Goal: Task Accomplishment & Management: Complete application form

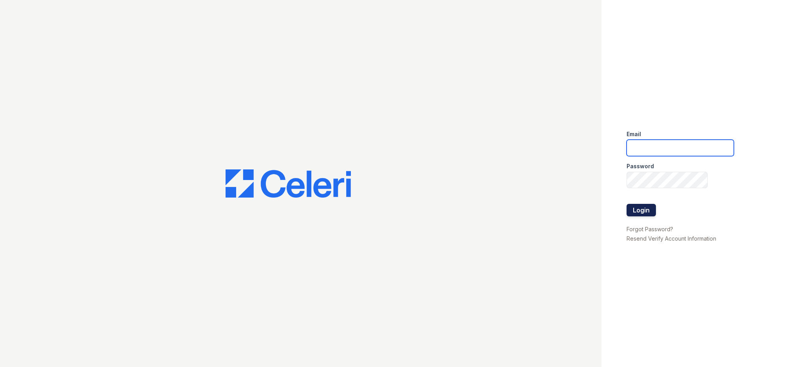
type input "admin@meltzerre.com"
click at [649, 213] on button "Login" at bounding box center [641, 210] width 29 height 13
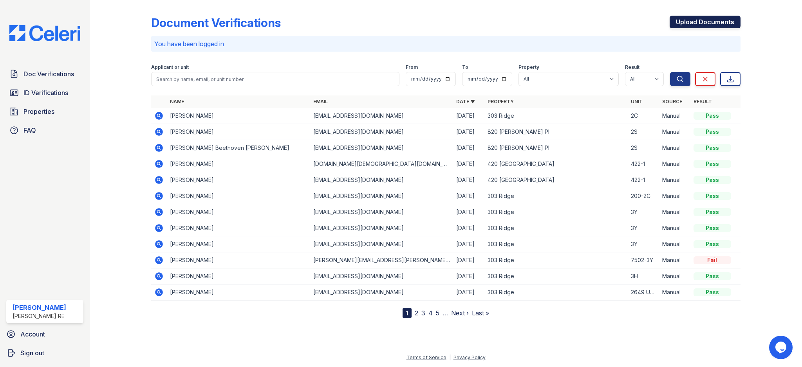
click at [703, 22] on link "Upload Documents" at bounding box center [705, 22] width 71 height 13
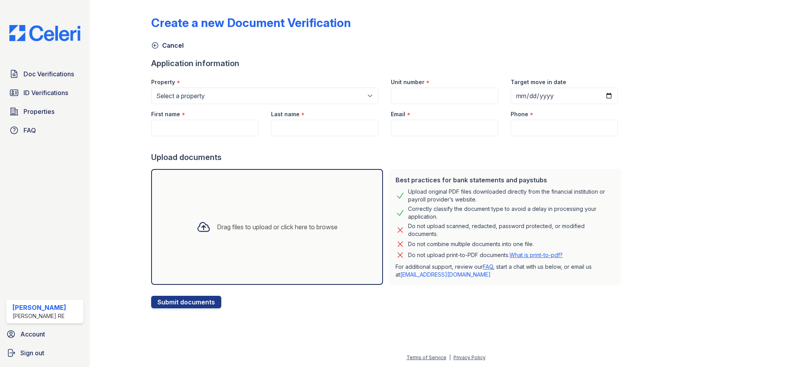
click at [220, 86] on div "Property *" at bounding box center [264, 80] width 227 height 16
click at [223, 96] on select "Select a property [GEOGRAPHIC_DATA][STREET_ADDRESS][PERSON_NAME] [STREET_ADDRES…" at bounding box center [264, 96] width 227 height 16
select select "3101"
click at [443, 96] on input "Unit number" at bounding box center [444, 96] width 107 height 16
type input "2"
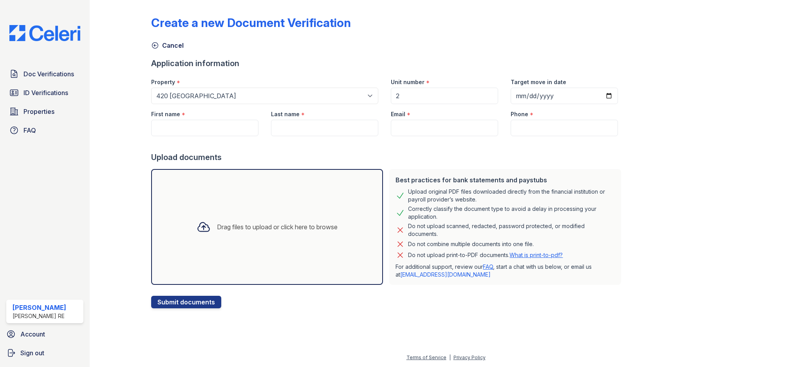
drag, startPoint x: 360, startPoint y: 155, endPoint x: 357, endPoint y: 146, distance: 10.3
click at [360, 155] on div "Upload documents" at bounding box center [387, 157] width 473 height 11
click at [215, 115] on div "First name *" at bounding box center [204, 112] width 107 height 16
click at [199, 129] on input "First name" at bounding box center [204, 128] width 107 height 16
type input "[PERSON_NAME]"
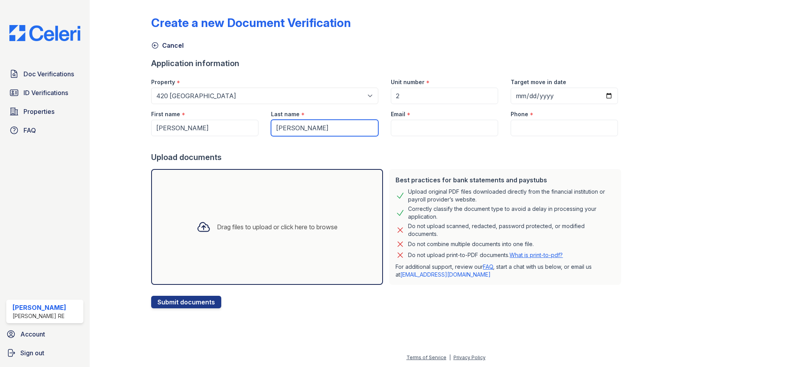
type input "[PERSON_NAME]"
click at [551, 128] on input "Phone" at bounding box center [564, 128] width 107 height 16
paste input "7732185473"
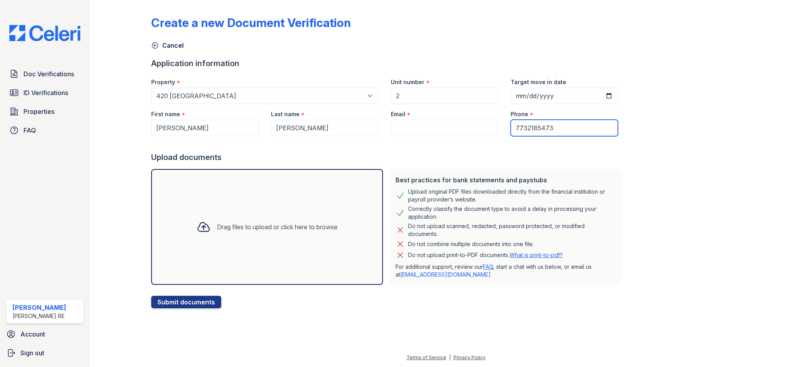
type input "7732185473"
drag, startPoint x: 461, startPoint y: 164, endPoint x: 459, endPoint y: 156, distance: 8.4
click at [461, 164] on form "Application information Property * Select a property [GEOGRAPHIC_DATA] [STREET_…" at bounding box center [387, 183] width 473 height 251
click at [444, 127] on input "Email" at bounding box center [444, 128] width 107 height 16
paste input "[EMAIL_ADDRESS][DOMAIN_NAME]"
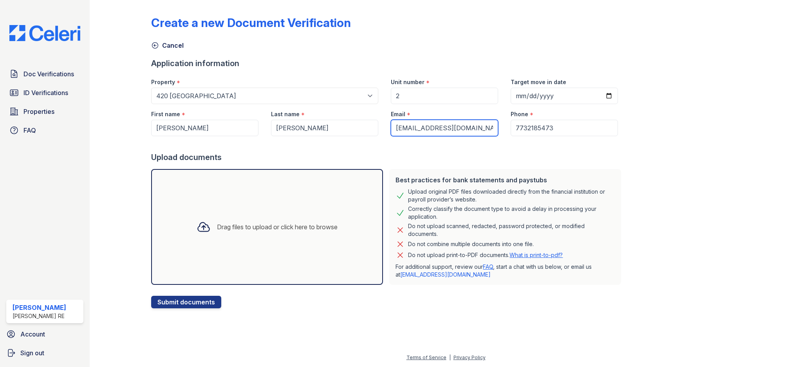
type input "[EMAIL_ADDRESS][DOMAIN_NAME]"
click at [423, 159] on div "Upload documents" at bounding box center [387, 157] width 473 height 11
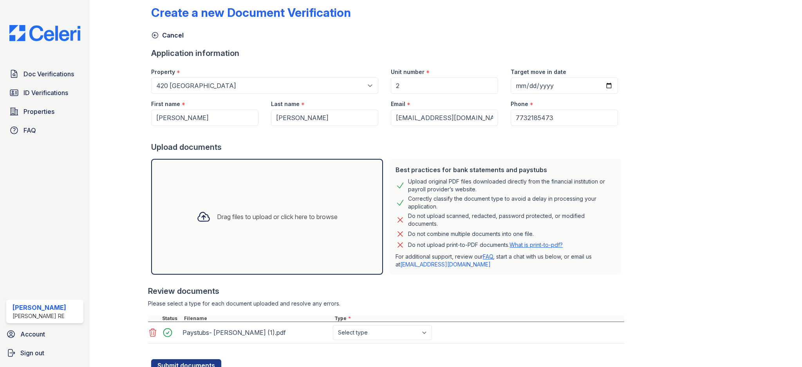
scroll to position [16, 0]
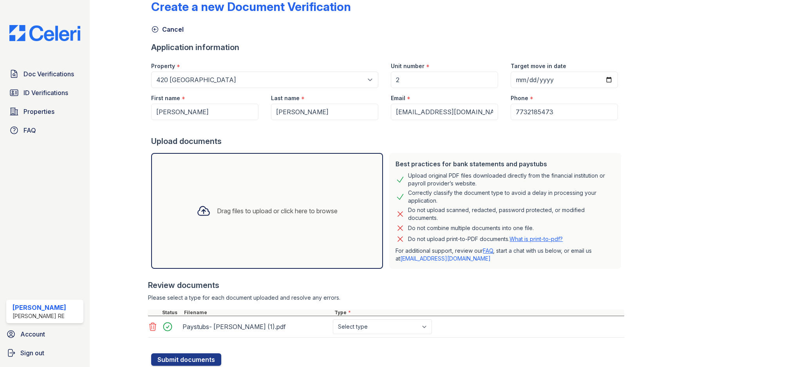
click at [404, 333] on select "Select type Paystub Bank Statement Offer Letter Tax Documents Benefit Award Let…" at bounding box center [382, 327] width 99 height 15
select select "paystub"
click at [336, 351] on div at bounding box center [387, 350] width 473 height 8
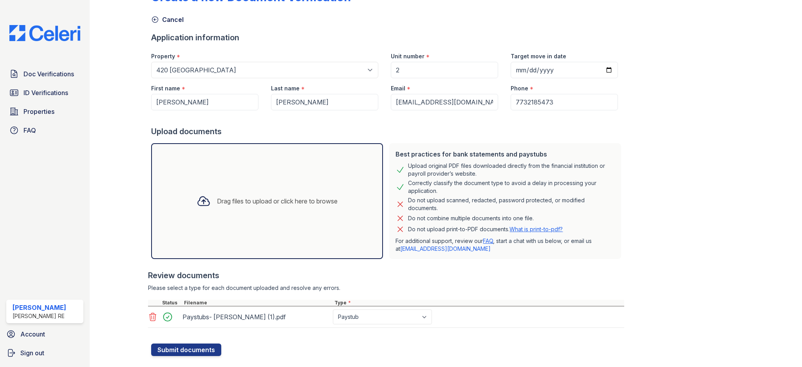
scroll to position [42, 0]
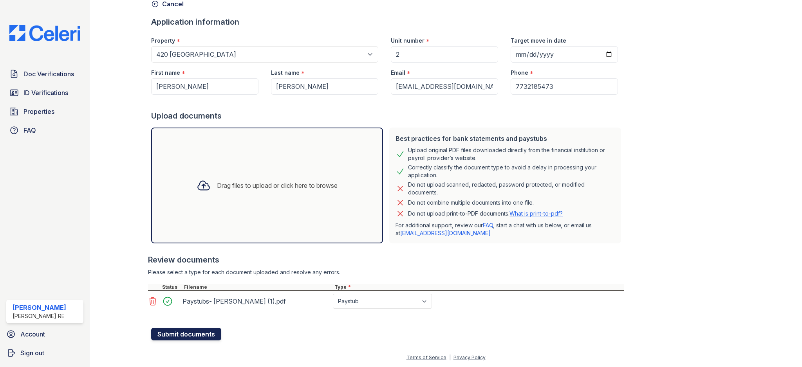
click at [194, 333] on button "Submit documents" at bounding box center [186, 334] width 70 height 13
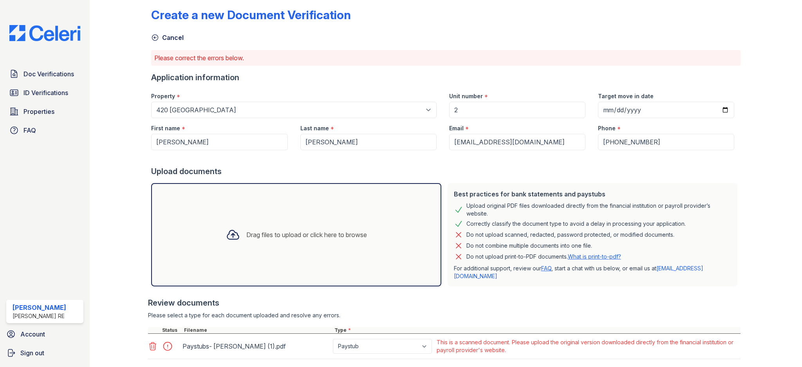
scroll to position [15, 0]
